Goal: Task Accomplishment & Management: Manage account settings

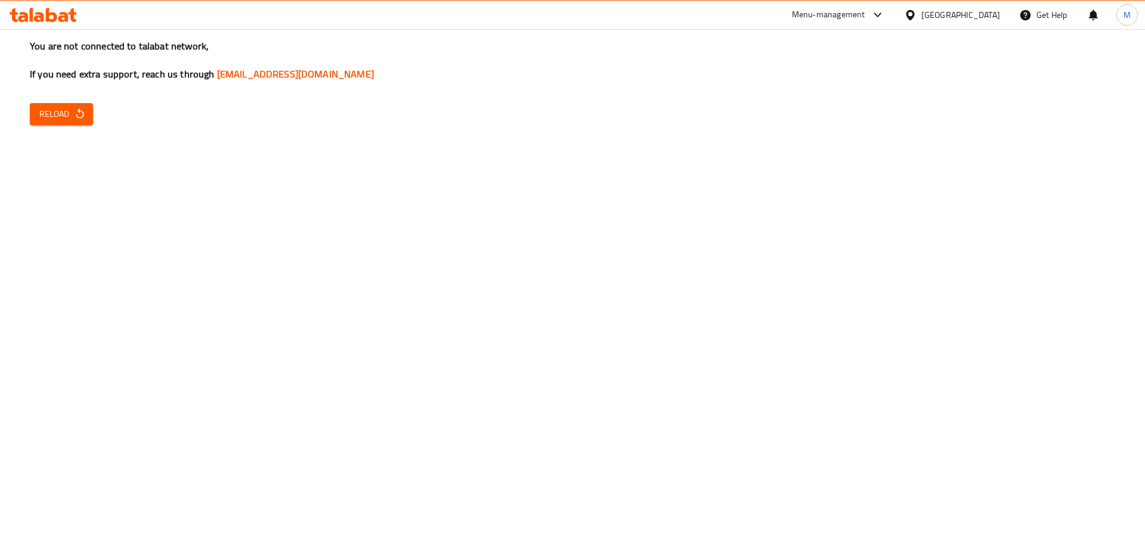
click at [70, 112] on span "Reload" at bounding box center [61, 114] width 44 height 15
click at [70, 106] on button "Reload" at bounding box center [61, 114] width 63 height 22
click at [71, 109] on span "Reload" at bounding box center [61, 114] width 44 height 15
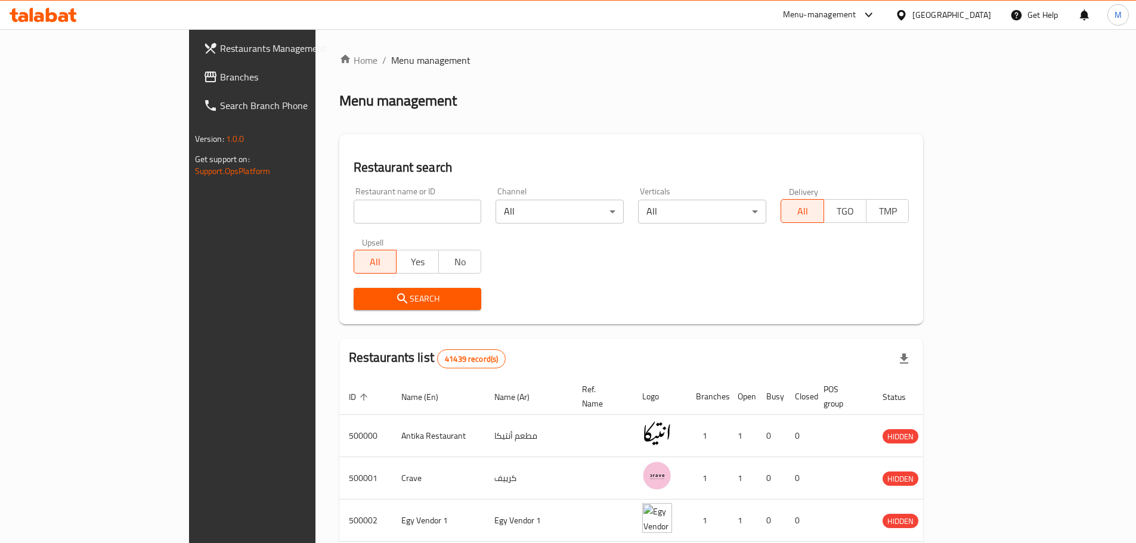
click at [354, 215] on input "search" at bounding box center [418, 212] width 128 height 24
paste input "701696"
type input "701696"
click button "Search" at bounding box center [418, 299] width 128 height 22
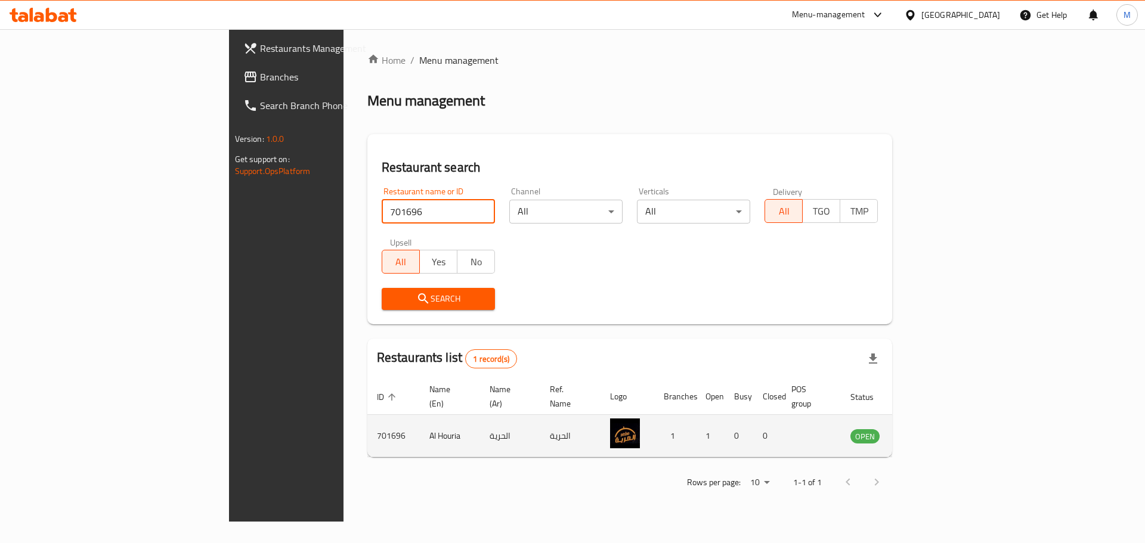
click at [928, 429] on icon "enhanced table" at bounding box center [920, 436] width 14 height 14
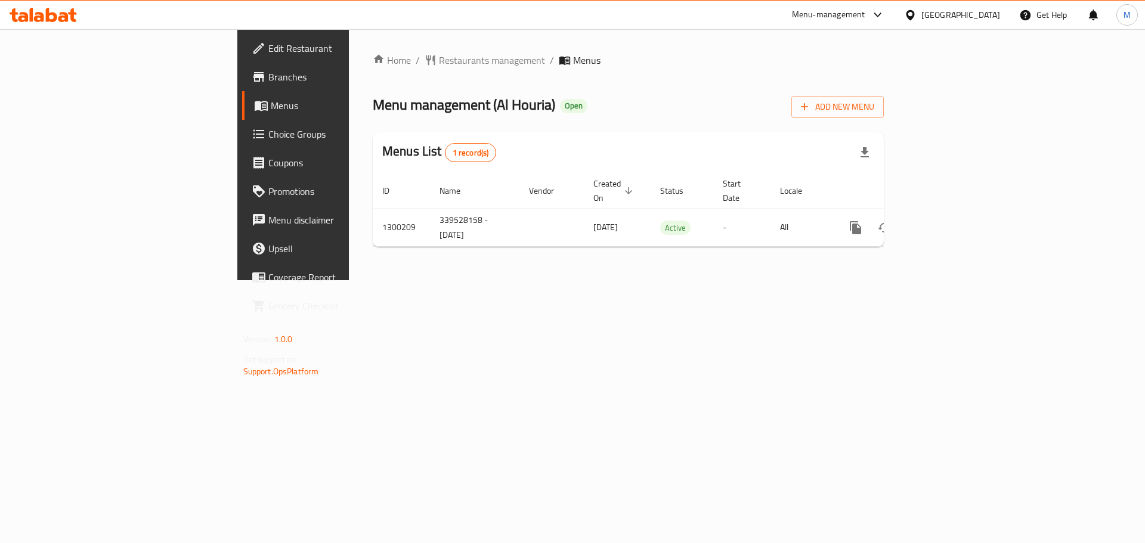
click at [268, 84] on span "Branches" at bounding box center [343, 77] width 151 height 14
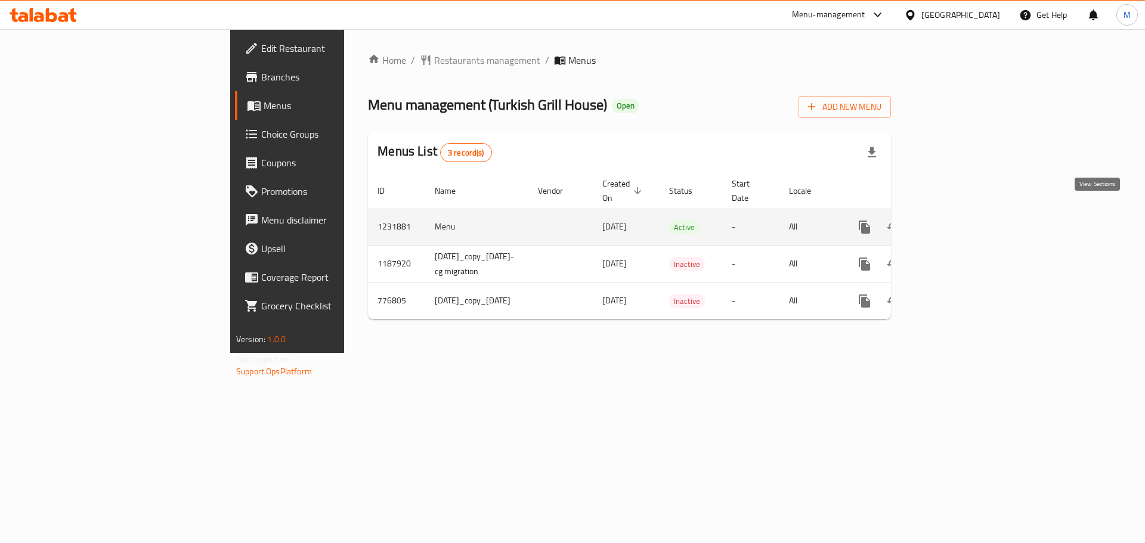
click at [965, 215] on link "enhanced table" at bounding box center [950, 227] width 29 height 29
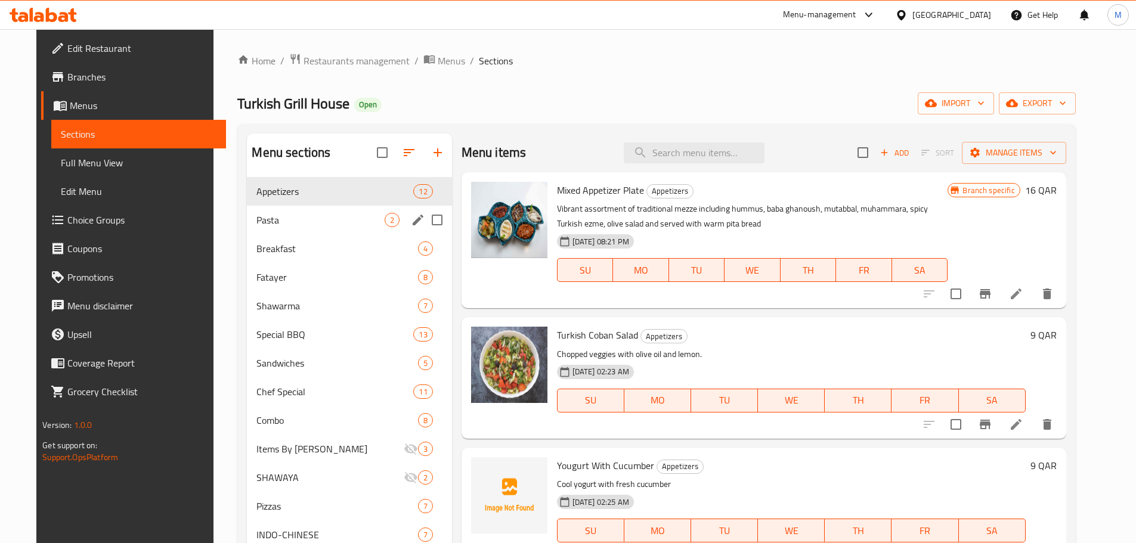
click at [322, 228] on div "Pasta 2" at bounding box center [349, 220] width 205 height 29
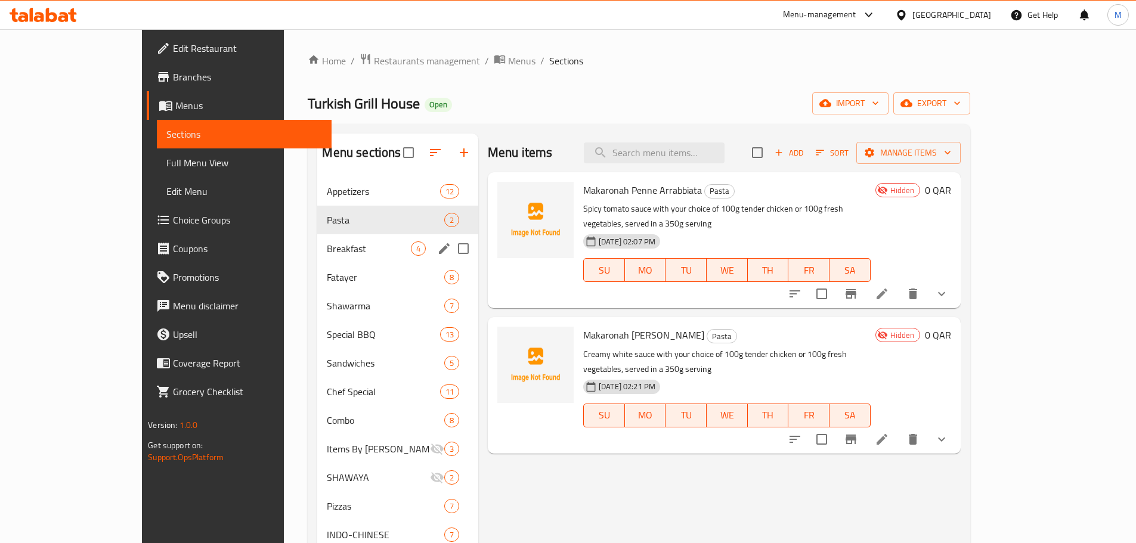
click at [327, 243] on span "Breakfast" at bounding box center [369, 249] width 84 height 14
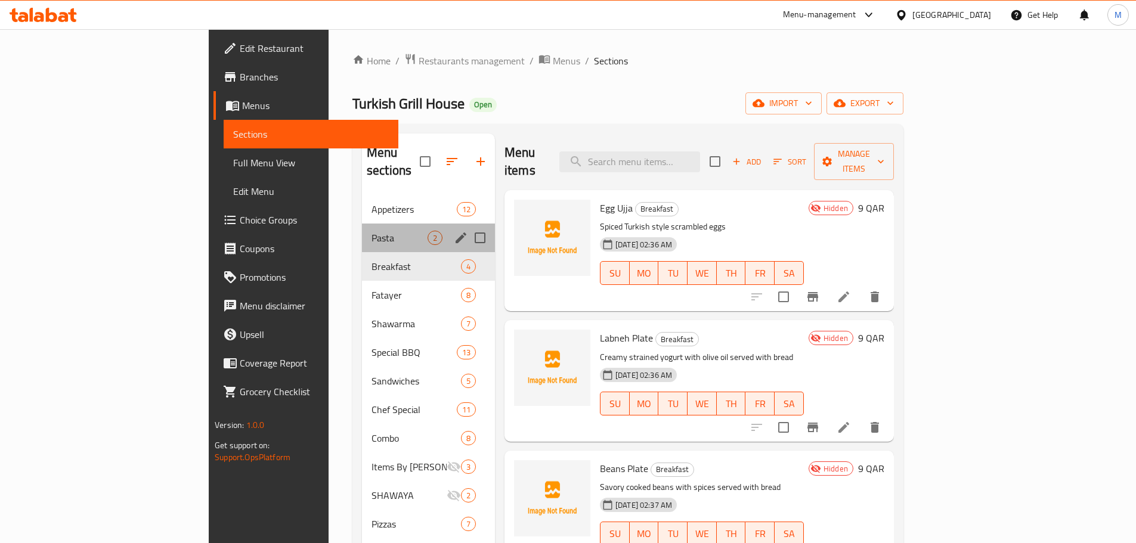
click at [362, 230] on div "Pasta 2" at bounding box center [428, 238] width 133 height 29
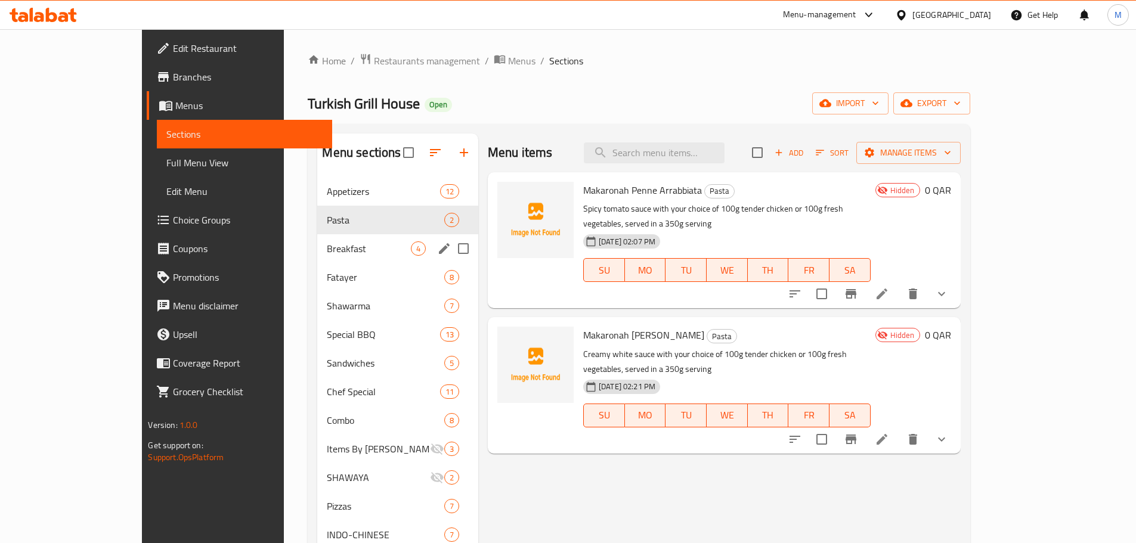
click at [322, 236] on div "Breakfast 4" at bounding box center [397, 248] width 161 height 29
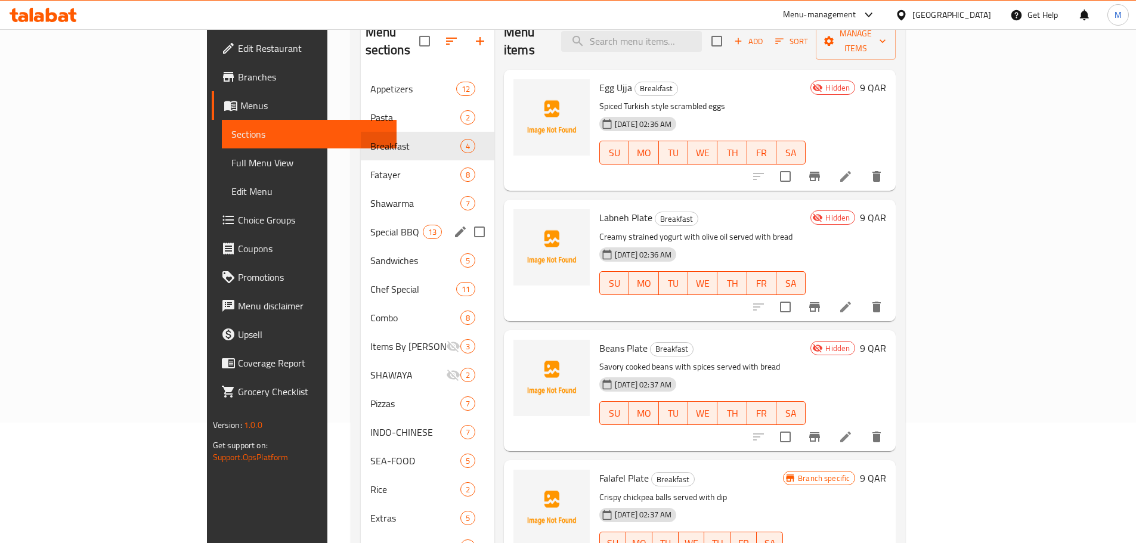
scroll to position [37, 0]
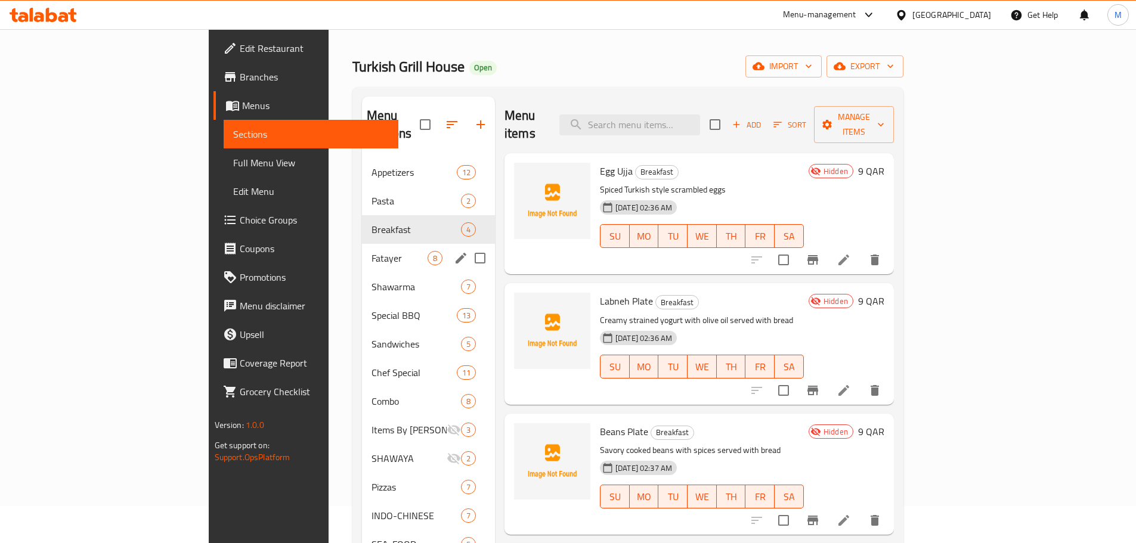
click at [372, 251] on span "Fatayer" at bounding box center [400, 258] width 56 height 14
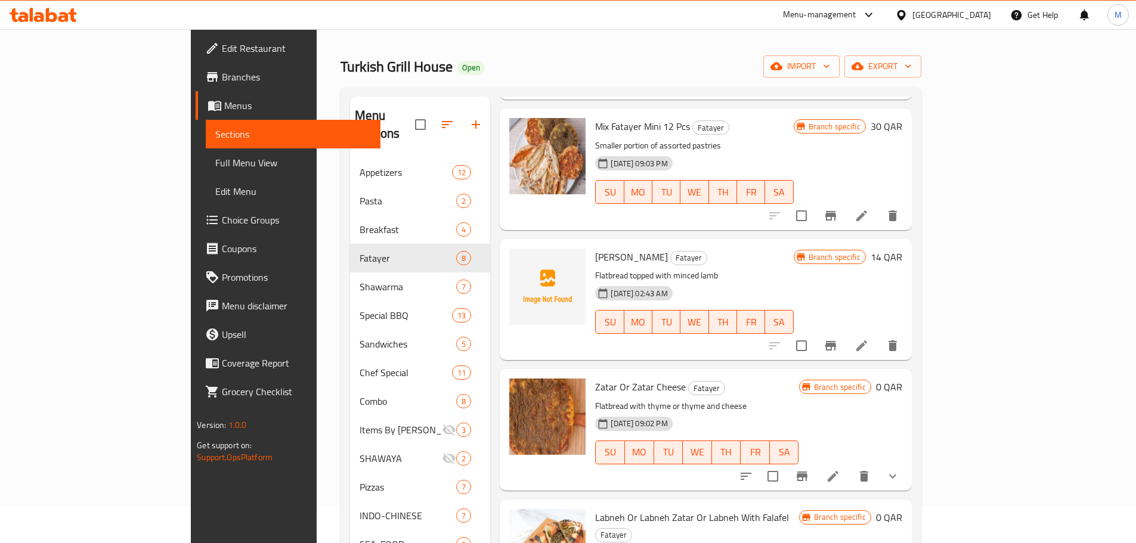
scroll to position [179, 0]
